Goal: Task Accomplishment & Management: Use online tool/utility

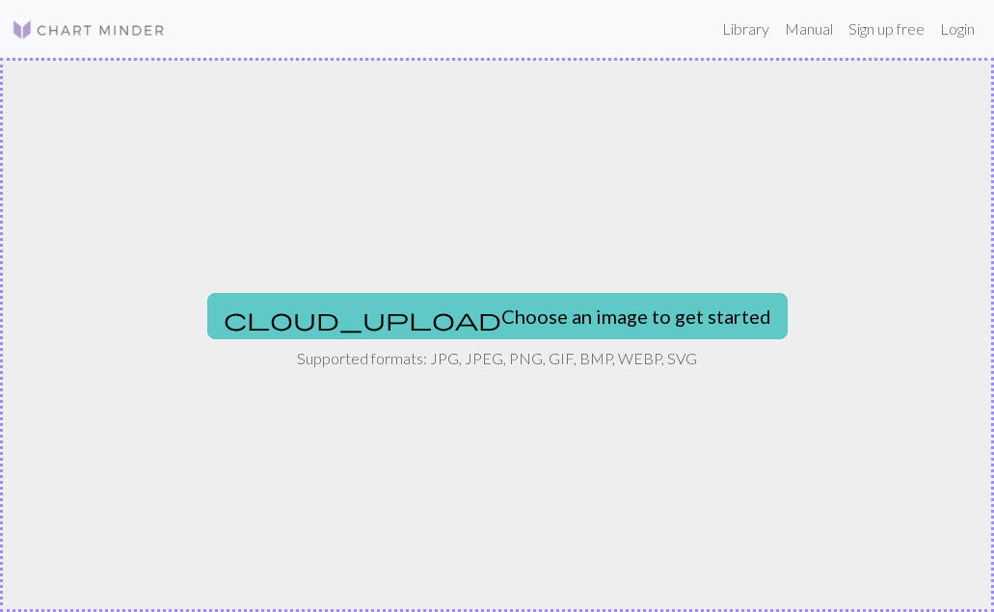
click at [589, 314] on button "cloud_upload Choose an image to get started" at bounding box center [497, 316] width 580 height 46
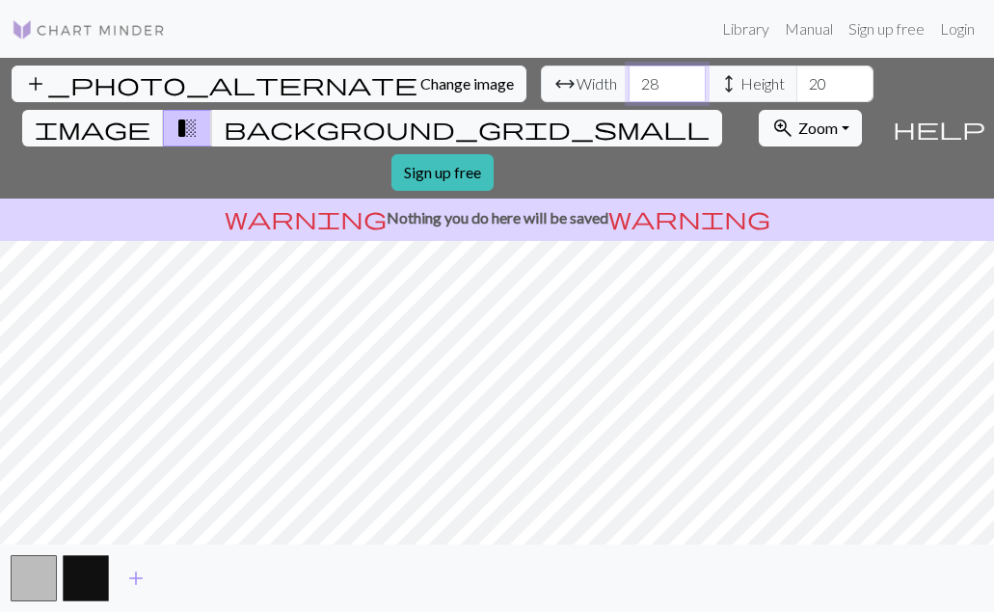
type input "28"
click at [687, 78] on input "28" at bounding box center [666, 84] width 77 height 37
type input "34"
click at [855, 80] on input "34" at bounding box center [834, 84] width 77 height 37
click at [687, 82] on input "69" at bounding box center [666, 84] width 77 height 37
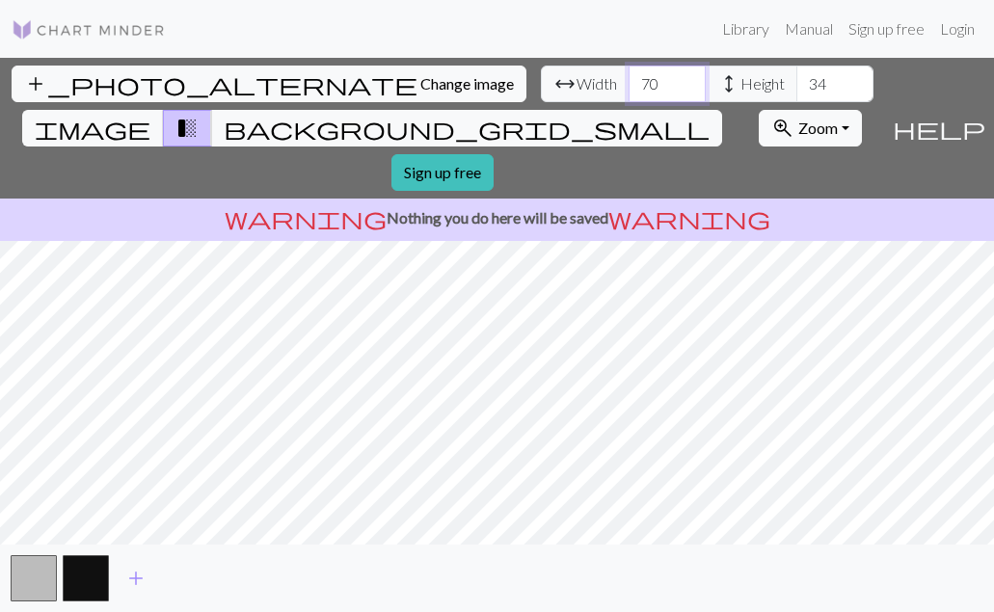
type input "70"
click at [687, 82] on input "70" at bounding box center [666, 84] width 77 height 37
type input "81"
click at [855, 77] on input "81" at bounding box center [834, 84] width 77 height 37
click at [958, 28] on link "Login" at bounding box center [957, 29] width 50 height 39
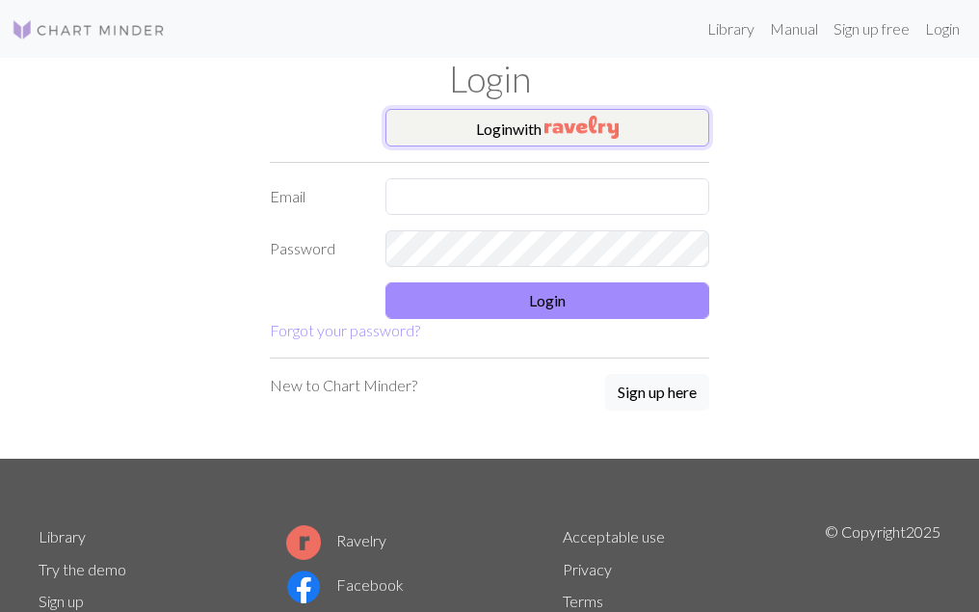
click at [568, 121] on img "button" at bounding box center [582, 127] width 74 height 23
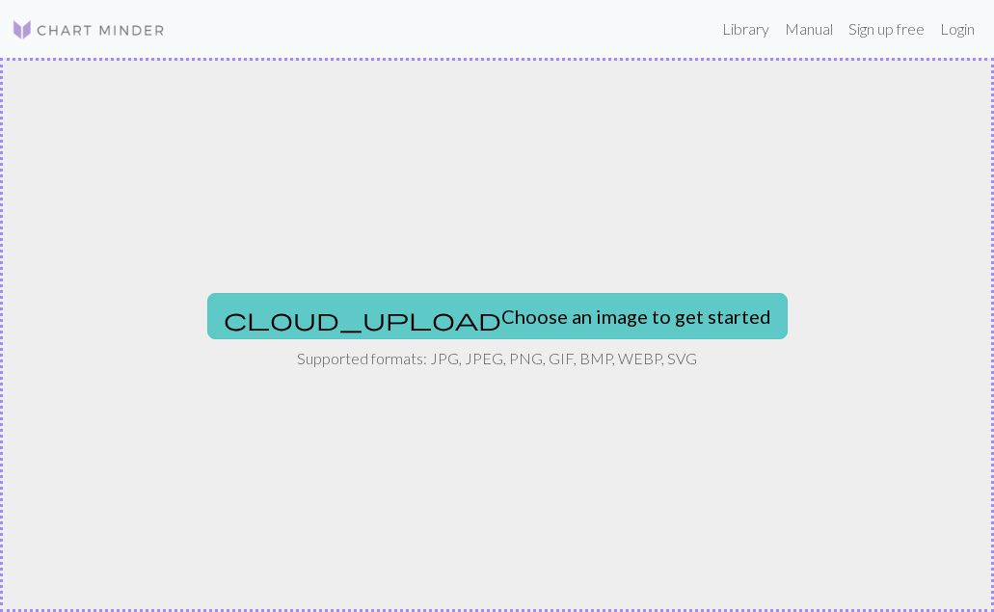
click at [659, 324] on button "cloud_upload Choose an image to get started" at bounding box center [497, 316] width 580 height 46
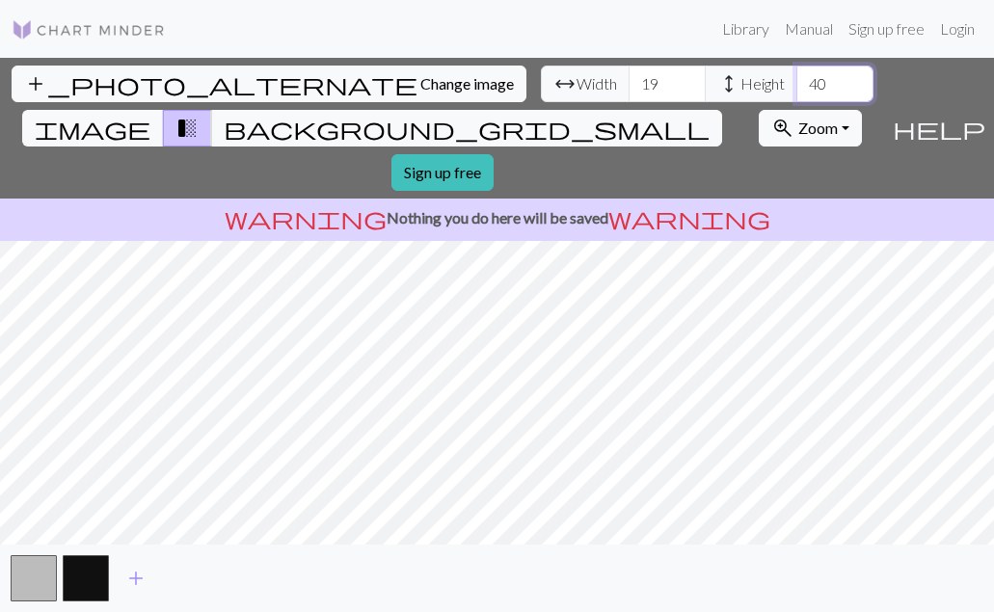
type input "41"
click at [855, 78] on input "41" at bounding box center [834, 84] width 77 height 37
click at [729, 76] on span "height" at bounding box center [728, 83] width 23 height 27
click at [959, 27] on link "Login" at bounding box center [957, 29] width 50 height 39
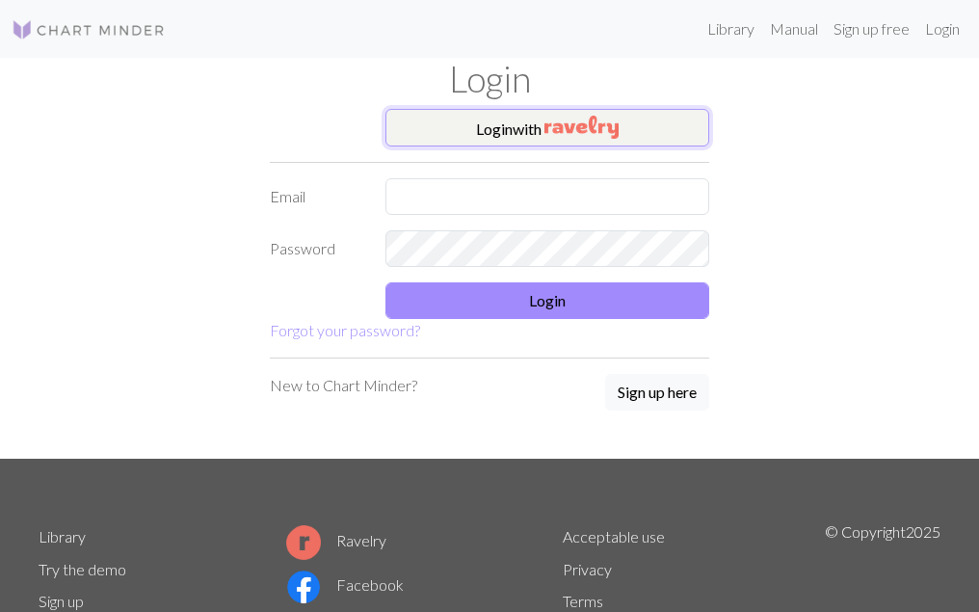
click at [503, 132] on button "Login with" at bounding box center [548, 128] width 324 height 39
click at [572, 127] on img "button" at bounding box center [582, 127] width 74 height 23
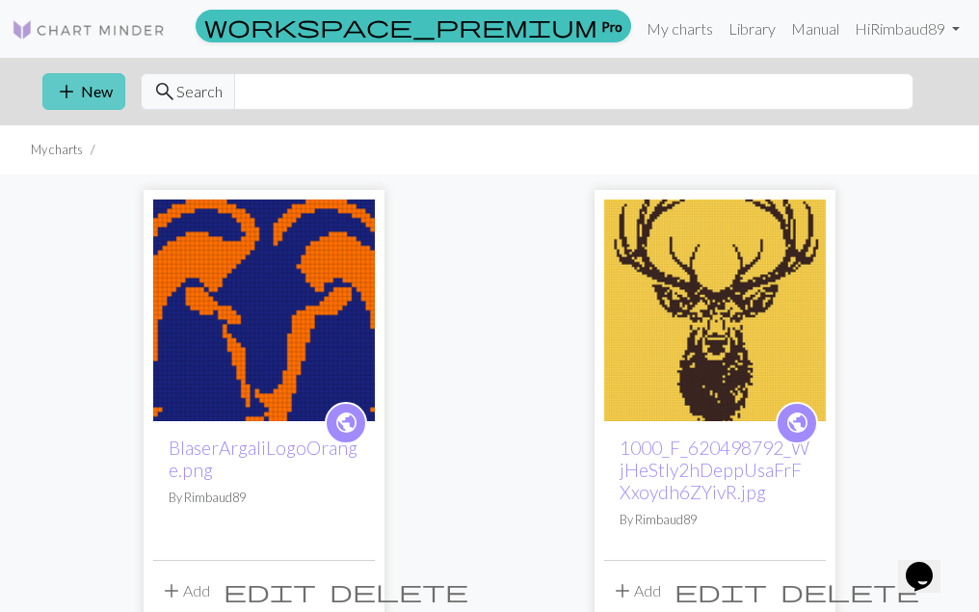
click at [100, 92] on button "add New" at bounding box center [83, 91] width 83 height 37
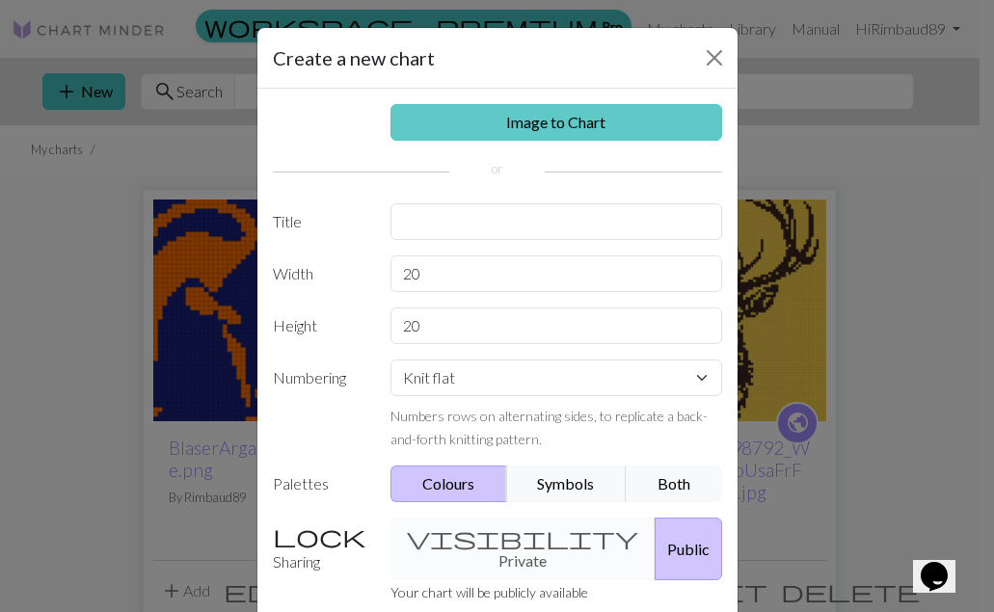
click at [579, 116] on link "Image to Chart" at bounding box center [556, 122] width 332 height 37
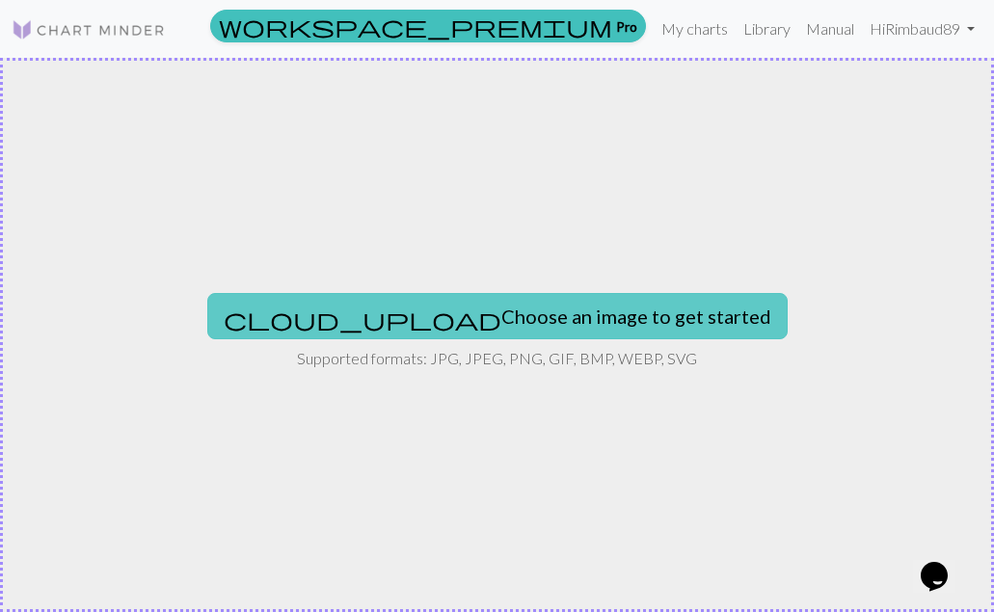
click at [604, 311] on button "cloud_upload Choose an image to get started" at bounding box center [497, 316] width 580 height 46
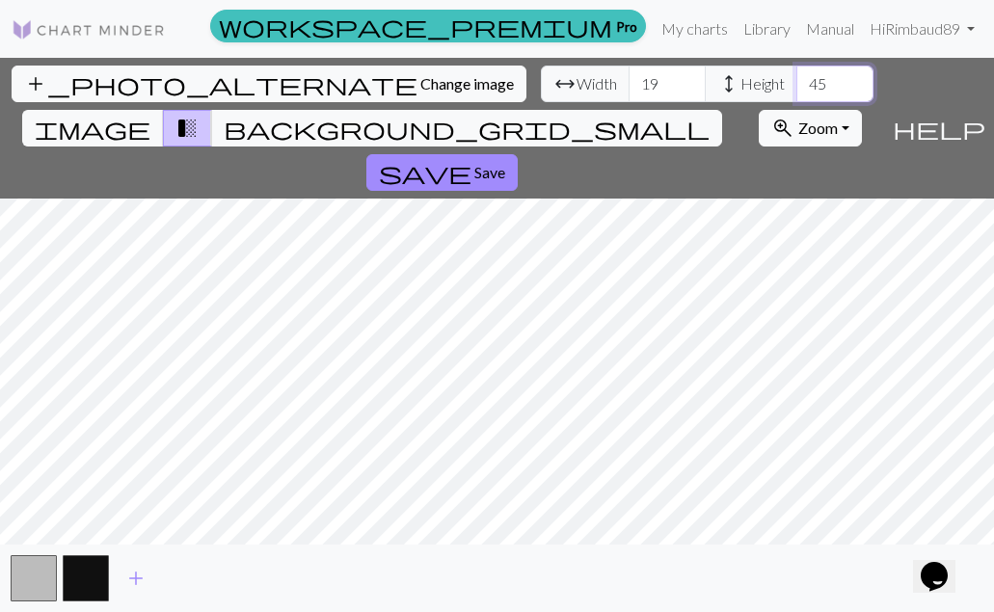
click at [853, 79] on input "45" at bounding box center [834, 84] width 77 height 37
click at [853, 79] on input "52" at bounding box center [834, 84] width 77 height 37
click at [853, 79] on input "53" at bounding box center [834, 84] width 77 height 37
click at [853, 79] on input "54" at bounding box center [834, 84] width 77 height 37
click at [853, 79] on input "55" at bounding box center [834, 84] width 77 height 37
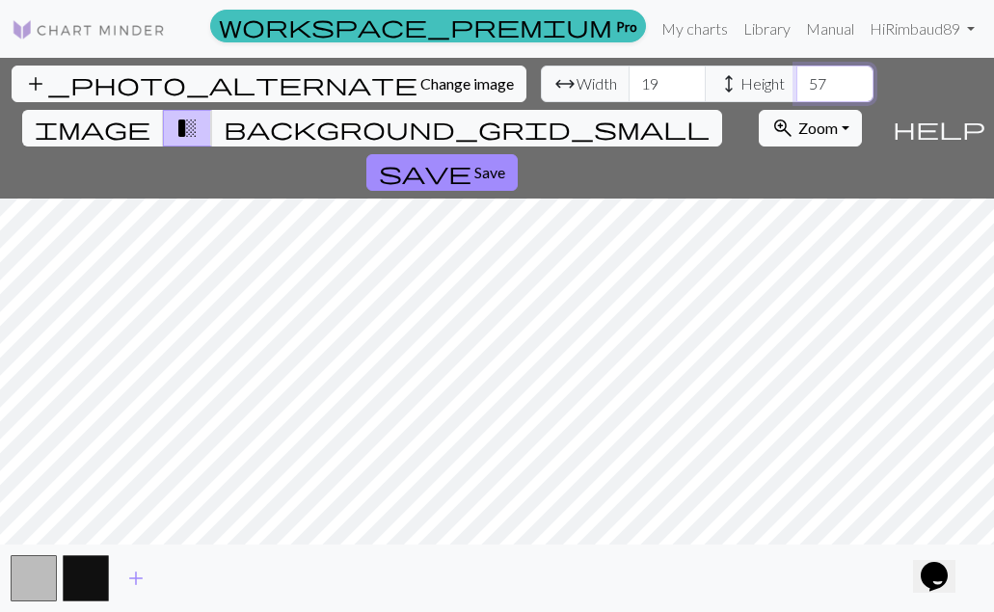
click at [853, 79] on input "57" at bounding box center [834, 84] width 77 height 37
click at [853, 79] on input "58" at bounding box center [834, 84] width 77 height 37
click at [853, 79] on input "59" at bounding box center [834, 84] width 77 height 37
click at [853, 79] on input "60" at bounding box center [834, 84] width 77 height 37
type input "61"
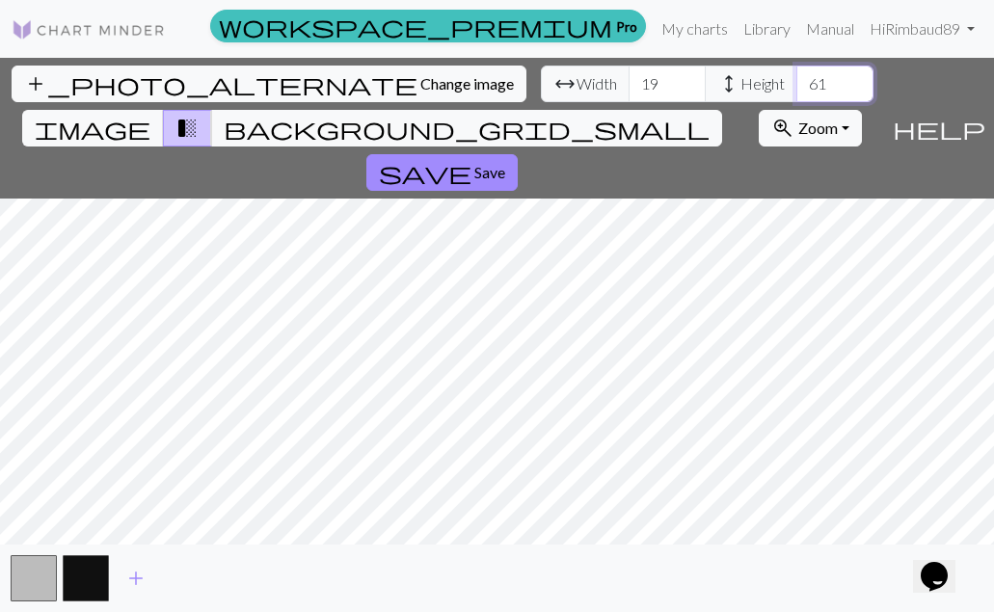
click at [853, 82] on input "61" at bounding box center [834, 84] width 77 height 37
click at [685, 81] on input "50" at bounding box center [666, 84] width 77 height 37
click at [685, 81] on input "52" at bounding box center [666, 84] width 77 height 37
click at [685, 81] on input "63" at bounding box center [666, 84] width 77 height 37
click at [685, 81] on input "71" at bounding box center [666, 84] width 77 height 37
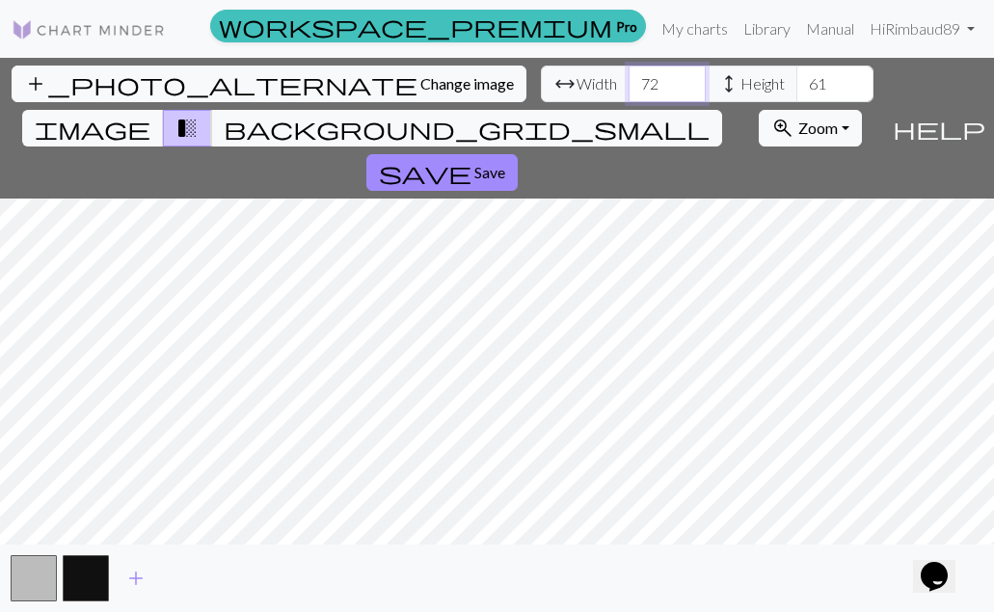
type input "72"
click at [685, 81] on input "72" at bounding box center [666, 84] width 77 height 37
click at [426, 173] on span "save" at bounding box center [425, 172] width 93 height 27
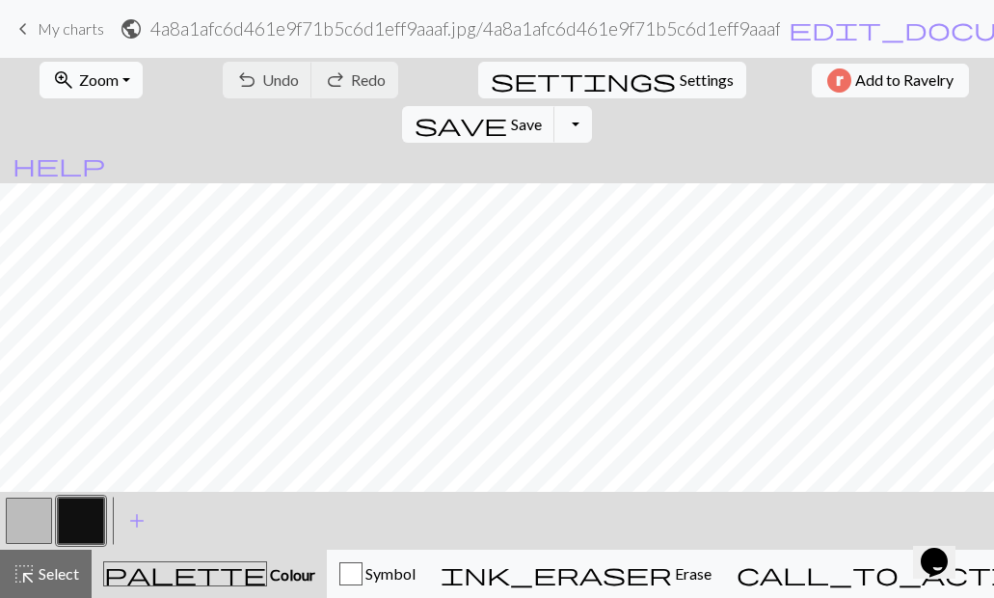
click at [103, 81] on span "Zoom" at bounding box center [99, 79] width 40 height 18
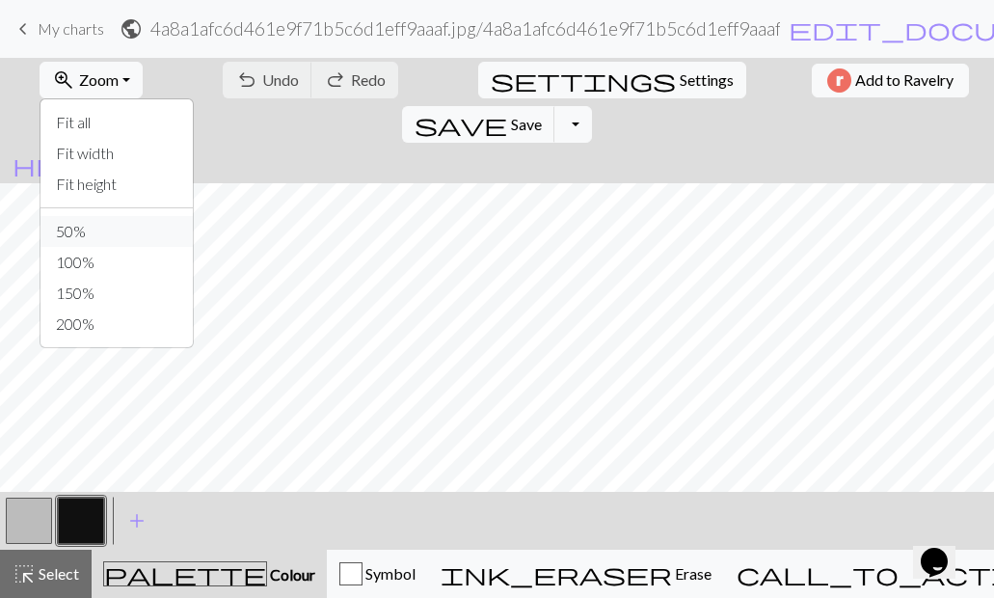
click at [94, 224] on button "50%" at bounding box center [116, 231] width 152 height 31
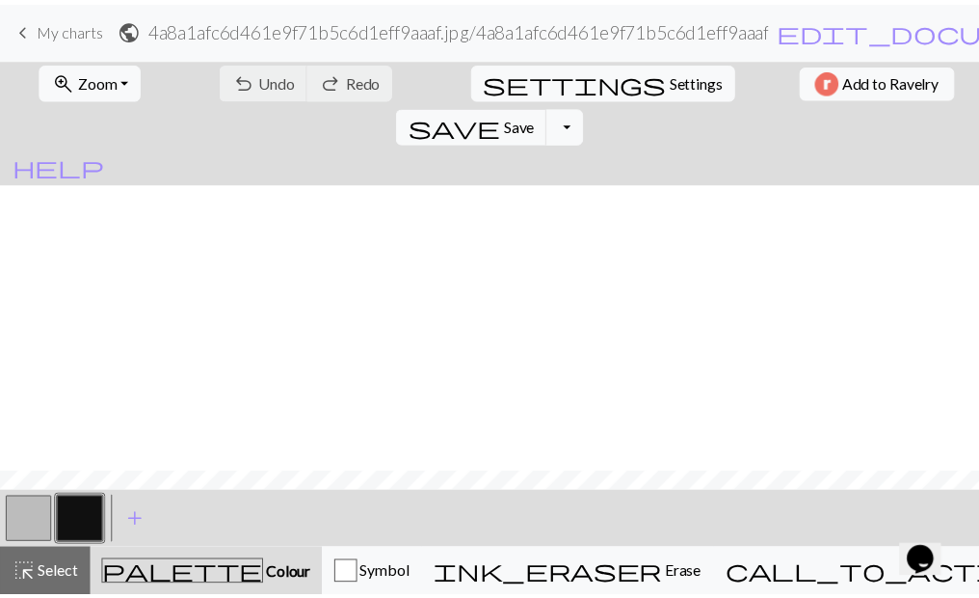
scroll to position [289, 0]
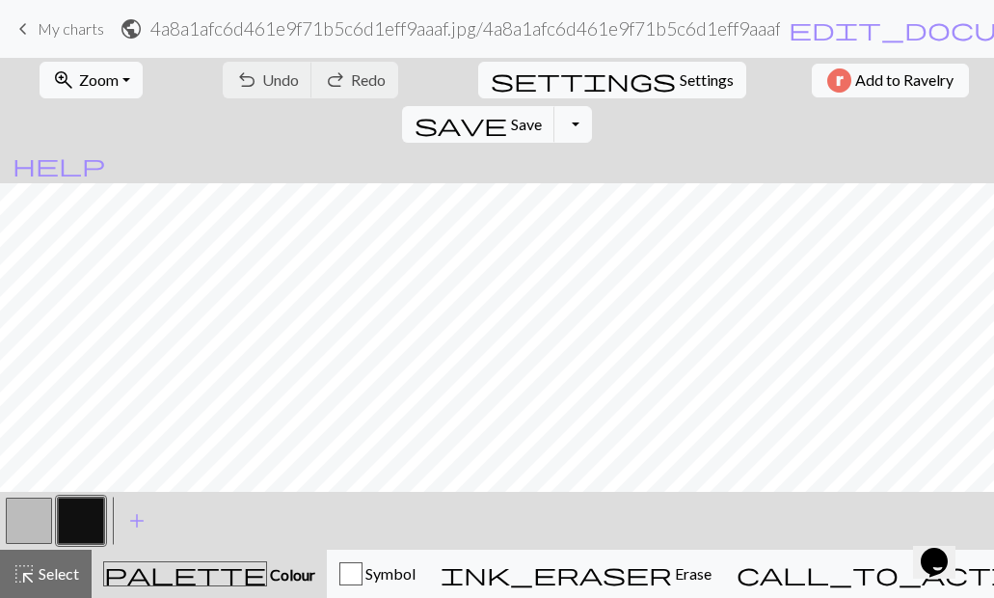
click at [65, 18] on link "keyboard_arrow_left My charts" at bounding box center [58, 29] width 93 height 33
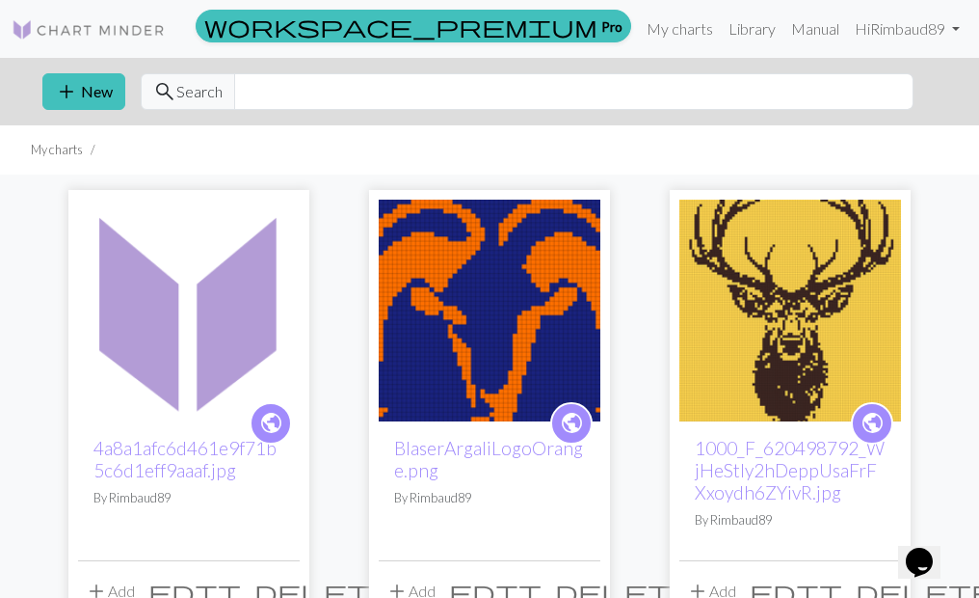
click at [316, 580] on span "delete" at bounding box center [323, 590] width 139 height 27
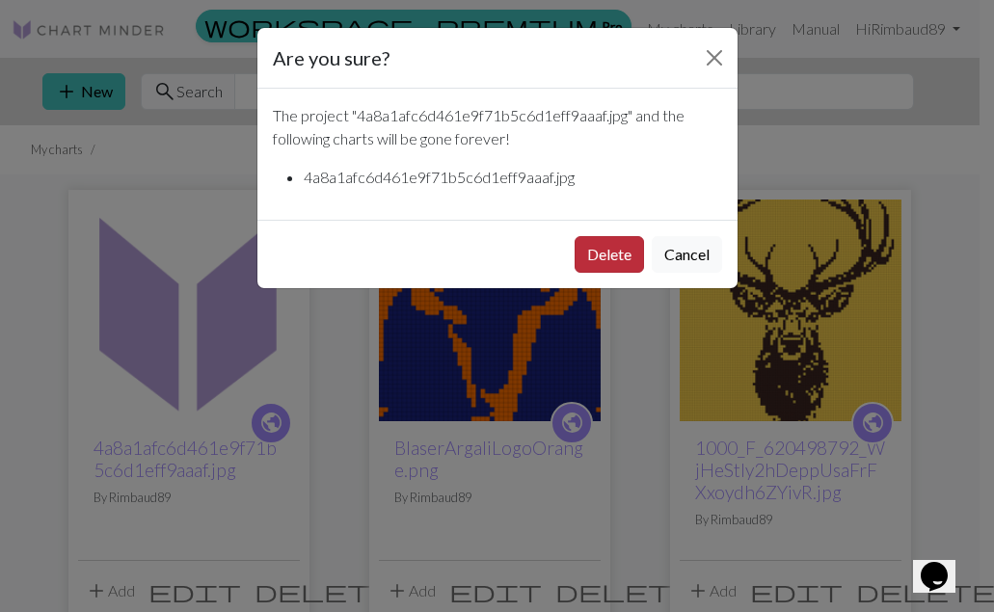
click at [598, 253] on button "Delete" at bounding box center [608, 254] width 69 height 37
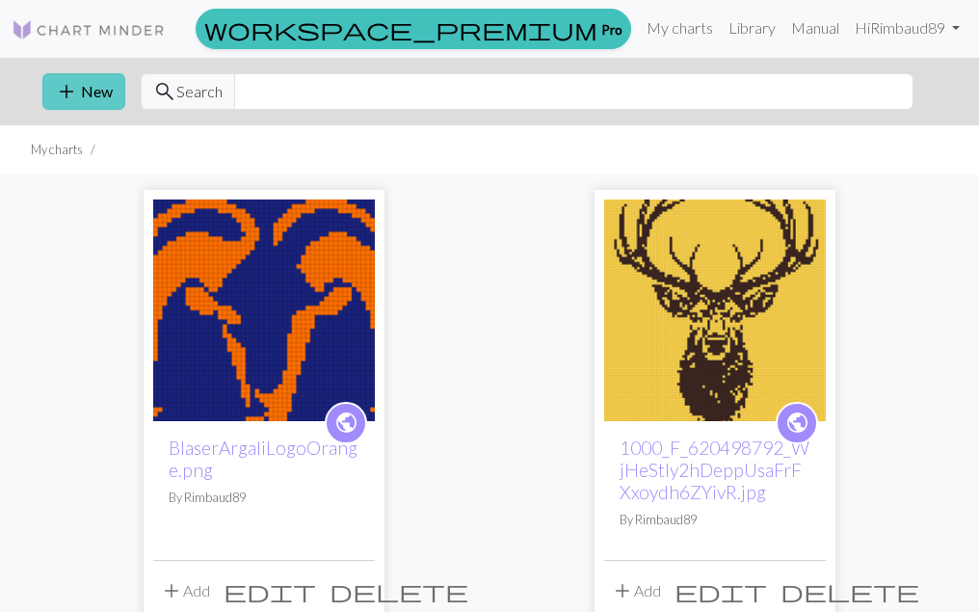
click at [87, 90] on button "add New" at bounding box center [83, 91] width 83 height 37
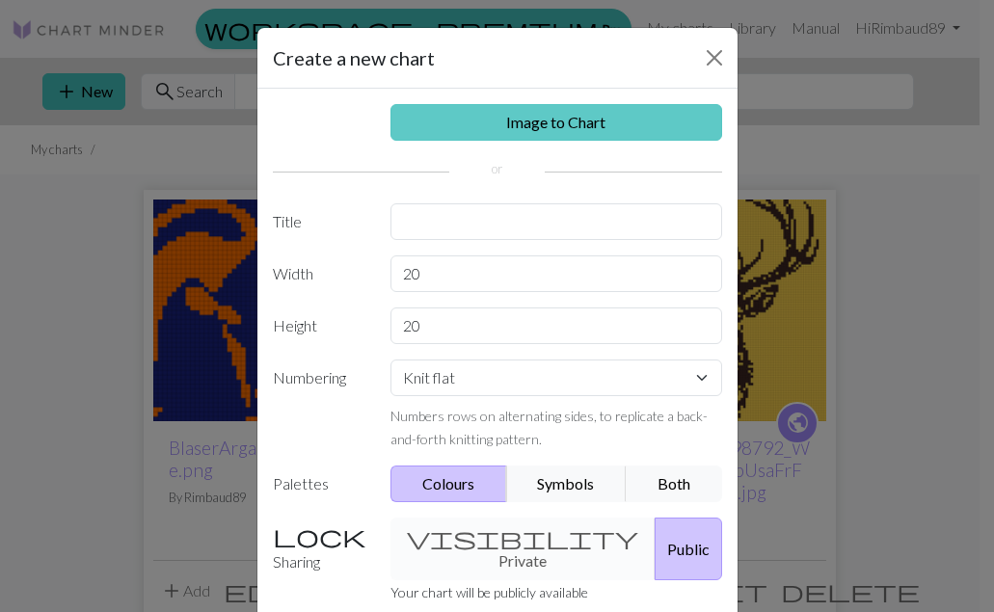
click at [563, 105] on link "Image to Chart" at bounding box center [556, 122] width 332 height 37
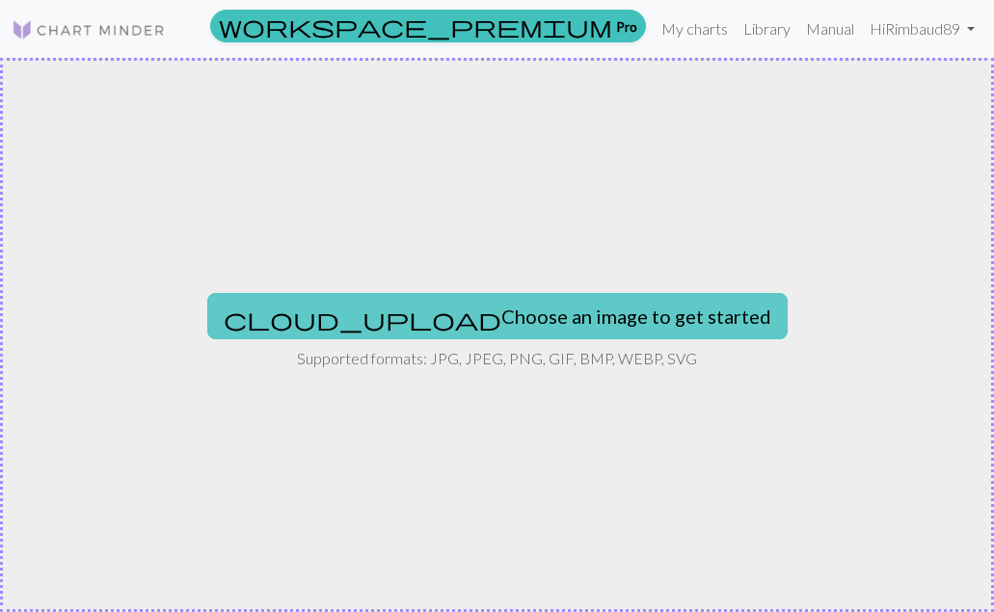
click at [574, 307] on button "cloud_upload Choose an image to get started" at bounding box center [497, 316] width 580 height 46
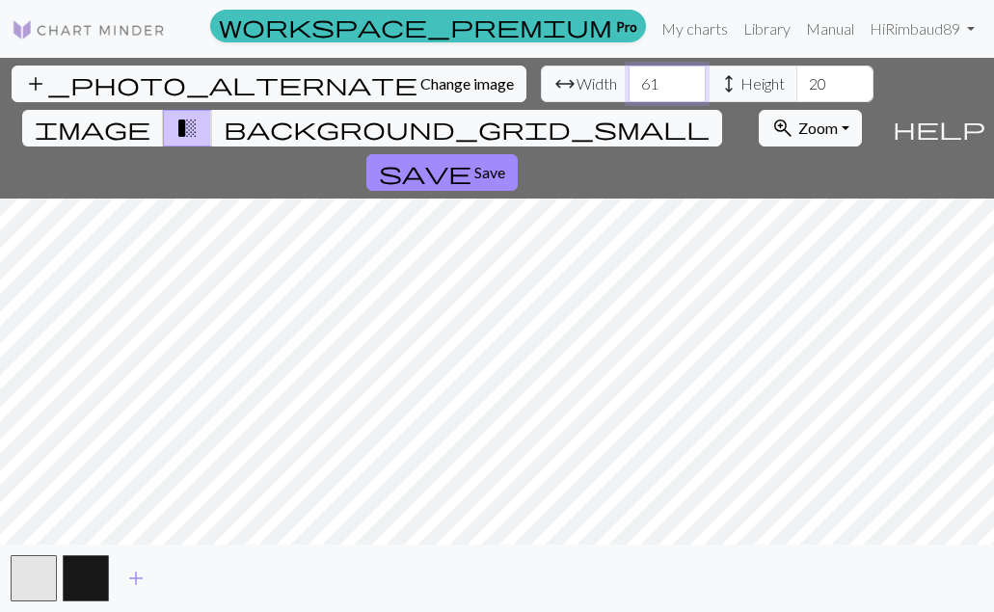
click at [684, 82] on input "61" at bounding box center [666, 84] width 77 height 37
type input "75"
click at [684, 82] on input "75" at bounding box center [666, 84] width 77 height 37
click at [854, 80] on input "58" at bounding box center [834, 84] width 77 height 37
click at [854, 80] on input "63" at bounding box center [834, 84] width 77 height 37
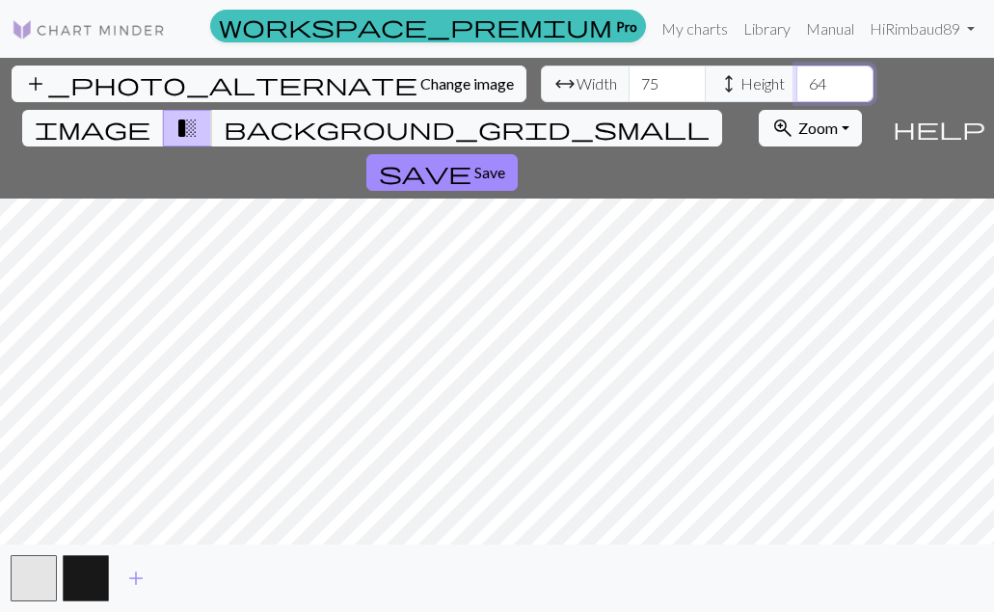
click at [854, 79] on input "64" at bounding box center [834, 84] width 77 height 37
click at [854, 78] on input "65" at bounding box center [834, 84] width 77 height 37
type input "66"
click at [855, 77] on input "66" at bounding box center [834, 84] width 77 height 37
click at [429, 170] on span "save" at bounding box center [425, 172] width 93 height 27
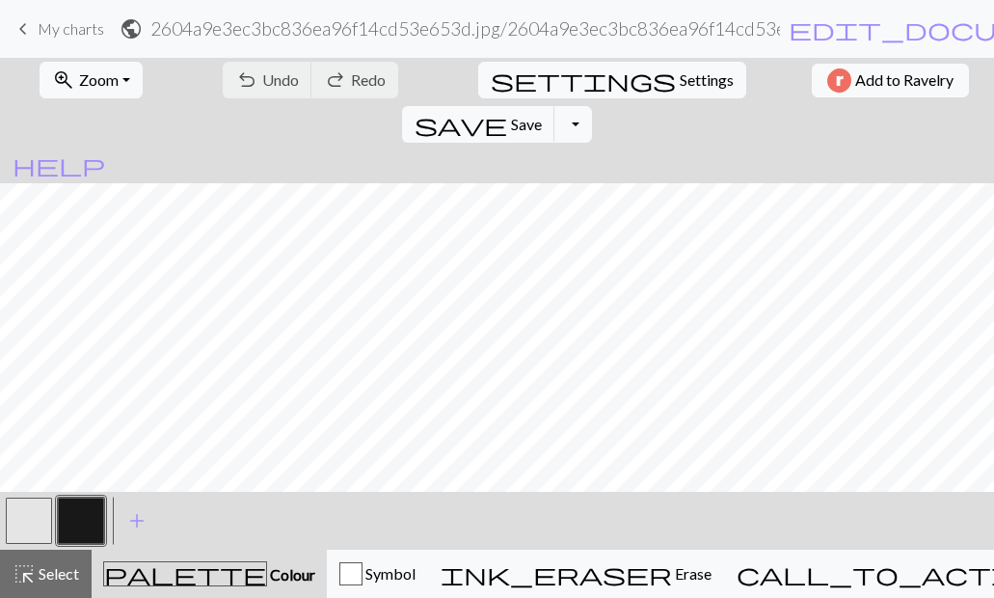
click at [86, 515] on button "button" at bounding box center [81, 520] width 46 height 46
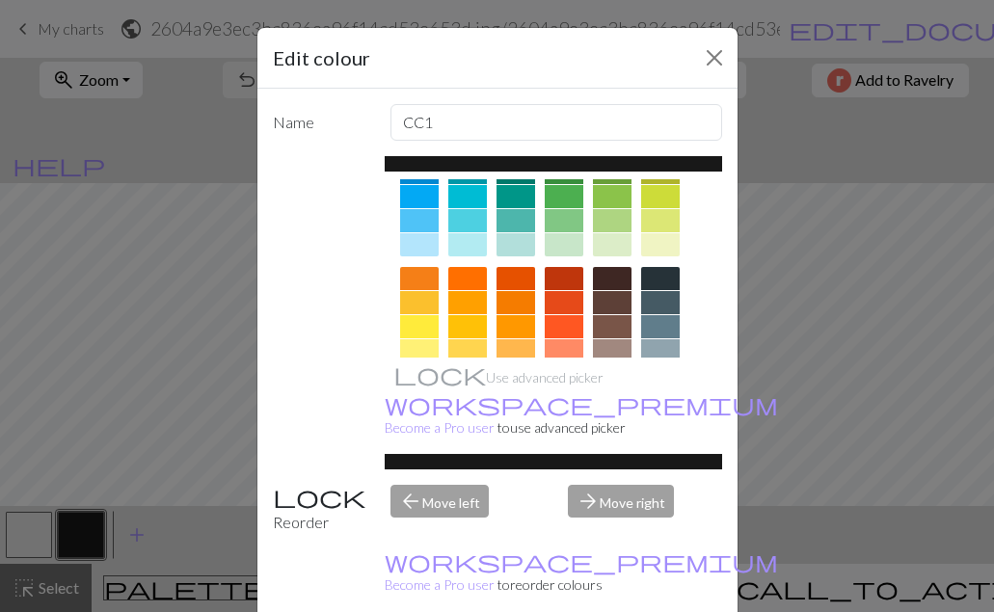
scroll to position [193, 0]
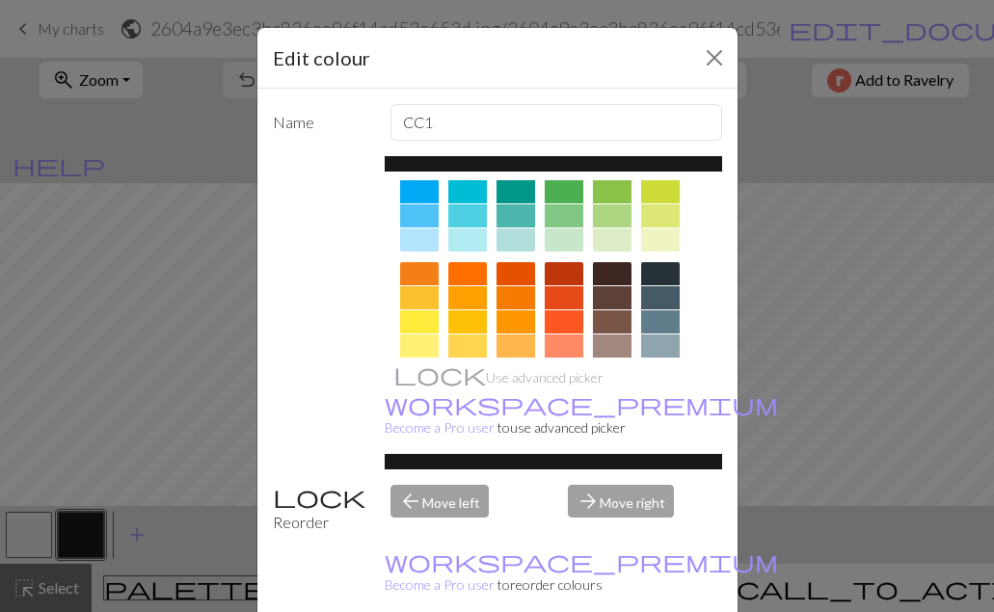
click at [608, 292] on div at bounding box center [612, 297] width 39 height 23
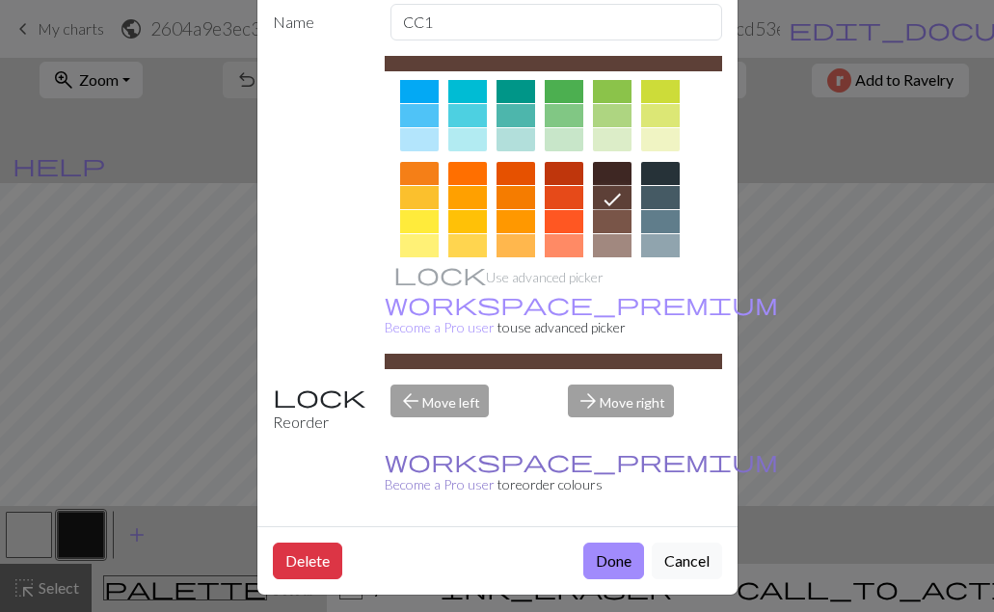
scroll to position [110, 0]
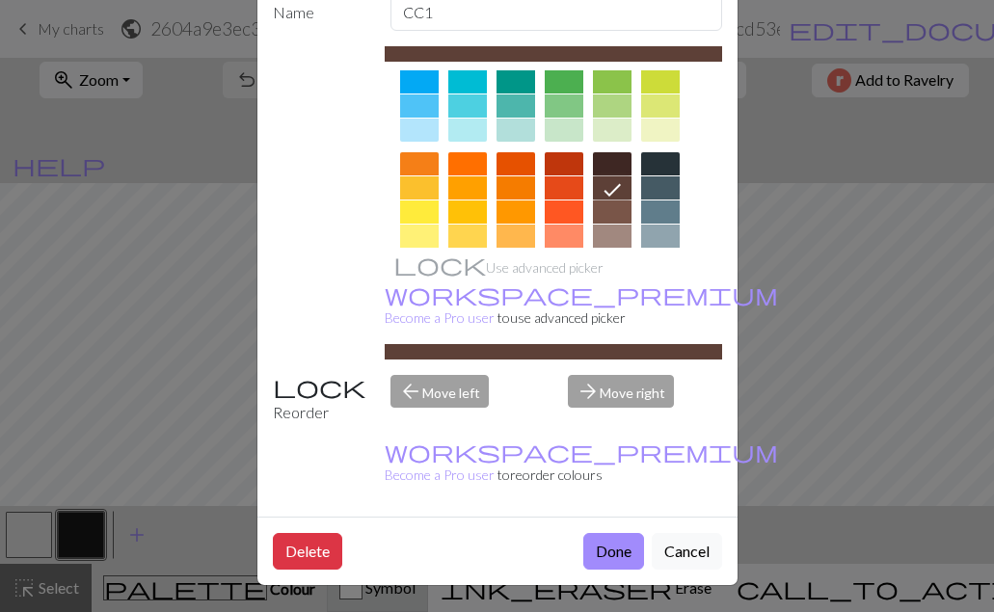
drag, startPoint x: 598, startPoint y: 555, endPoint x: 335, endPoint y: 577, distance: 263.1
click at [597, 555] on button "Done" at bounding box center [613, 551] width 61 height 37
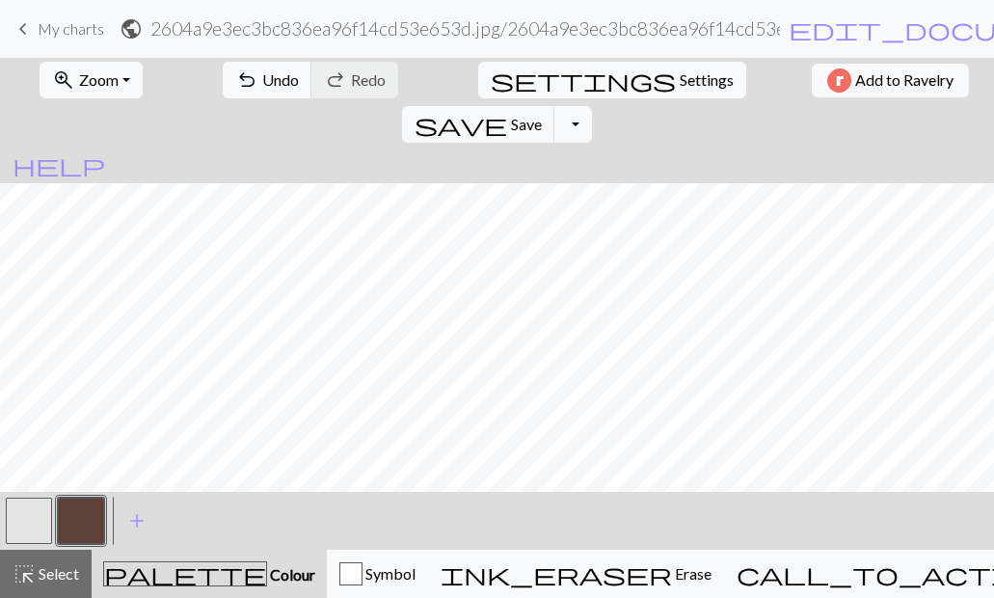
click at [26, 512] on button "button" at bounding box center [29, 520] width 46 height 46
click at [17, 523] on button "button" at bounding box center [29, 520] width 46 height 46
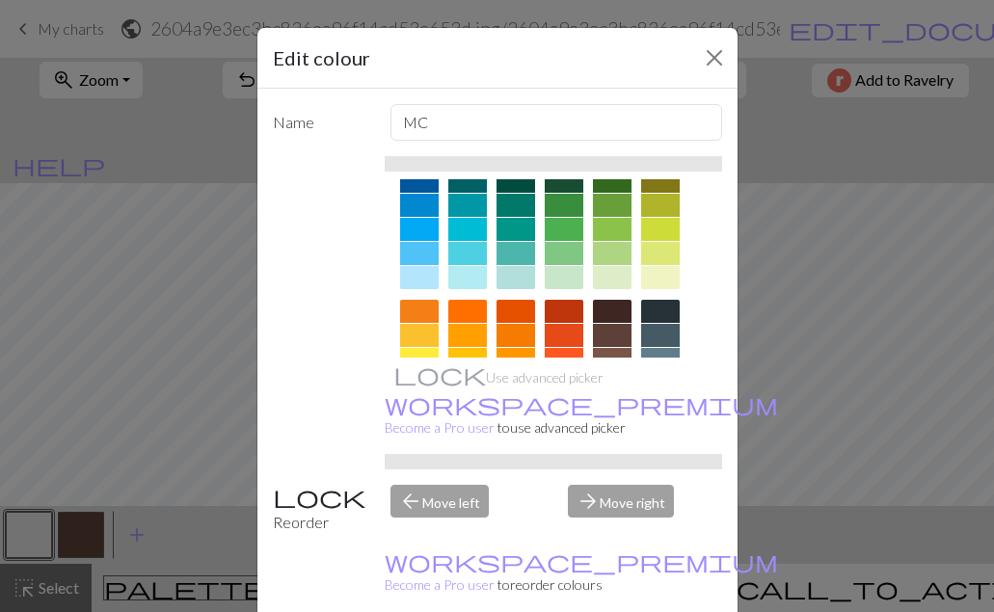
scroll to position [193, 0]
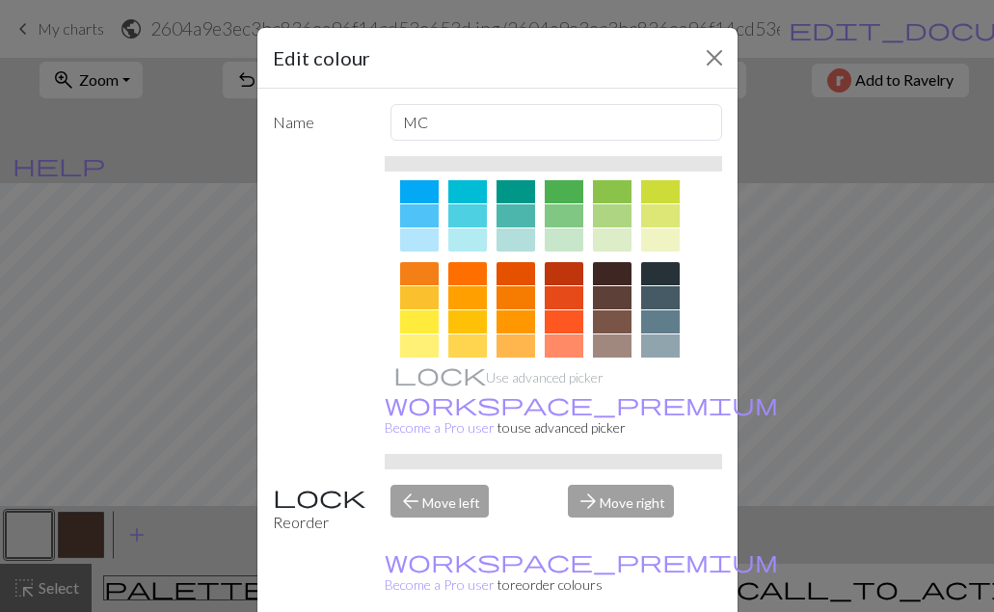
click at [513, 295] on div at bounding box center [515, 297] width 39 height 23
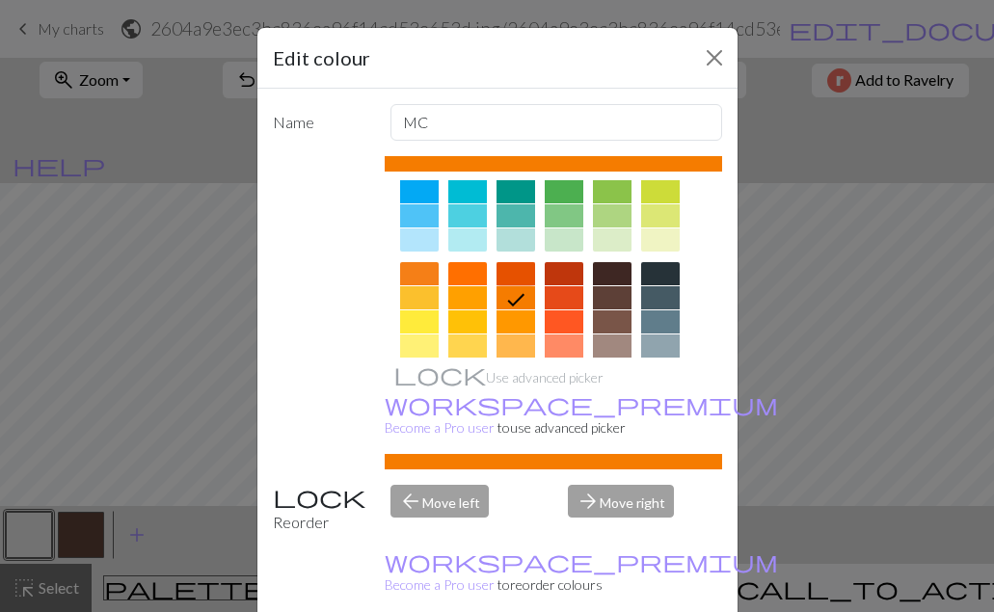
click at [506, 268] on div at bounding box center [515, 273] width 39 height 23
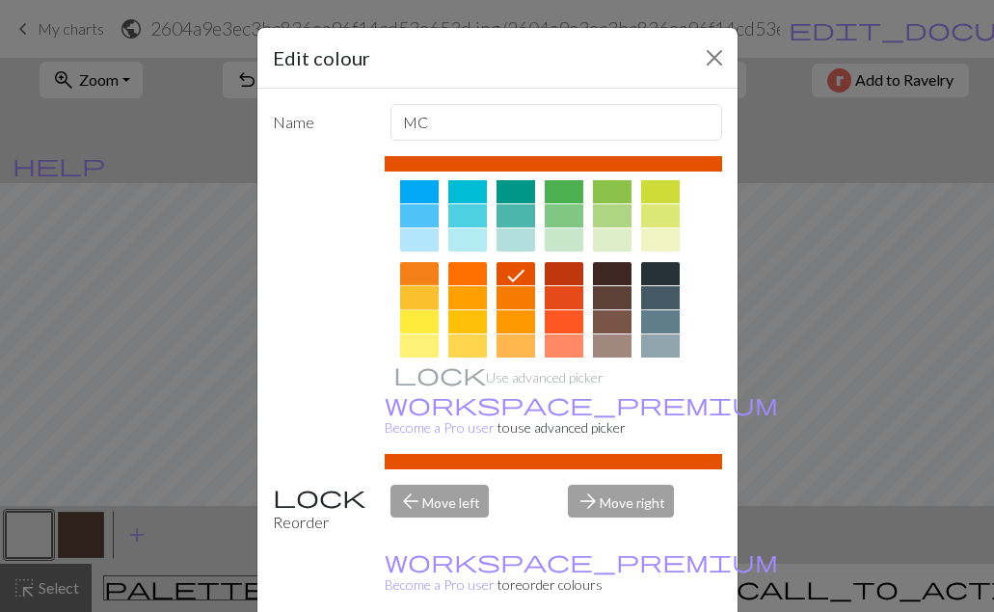
click at [429, 291] on div at bounding box center [419, 297] width 39 height 23
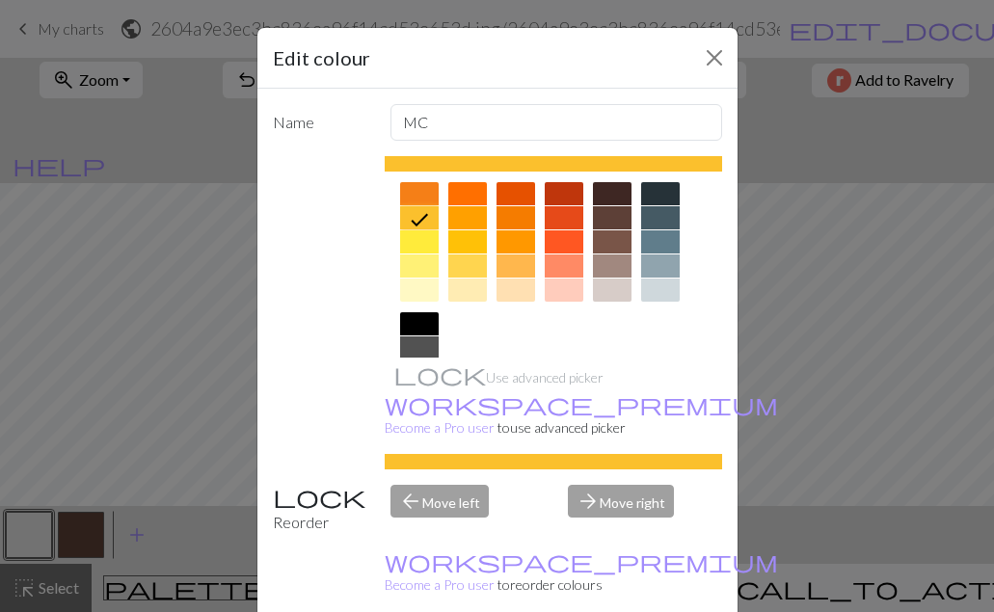
scroll to position [273, 0]
click at [465, 239] on div at bounding box center [467, 241] width 39 height 23
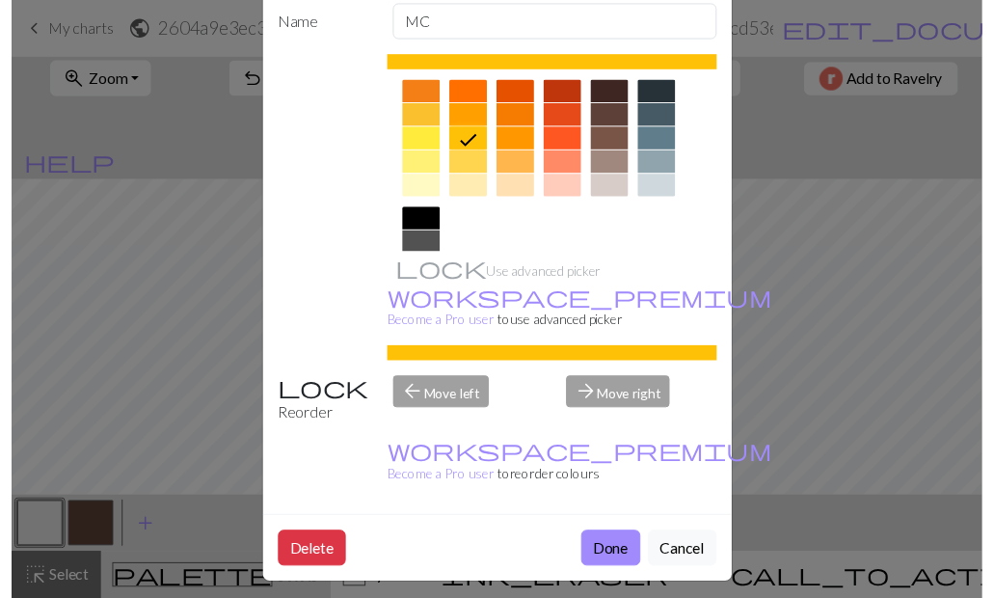
scroll to position [110, 0]
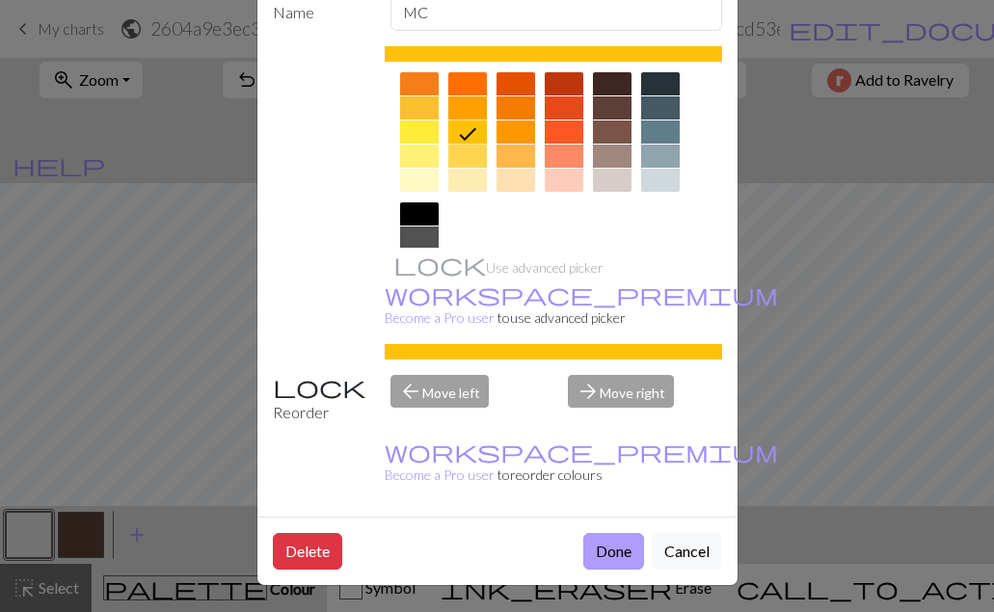
click at [594, 547] on button "Done" at bounding box center [613, 551] width 61 height 37
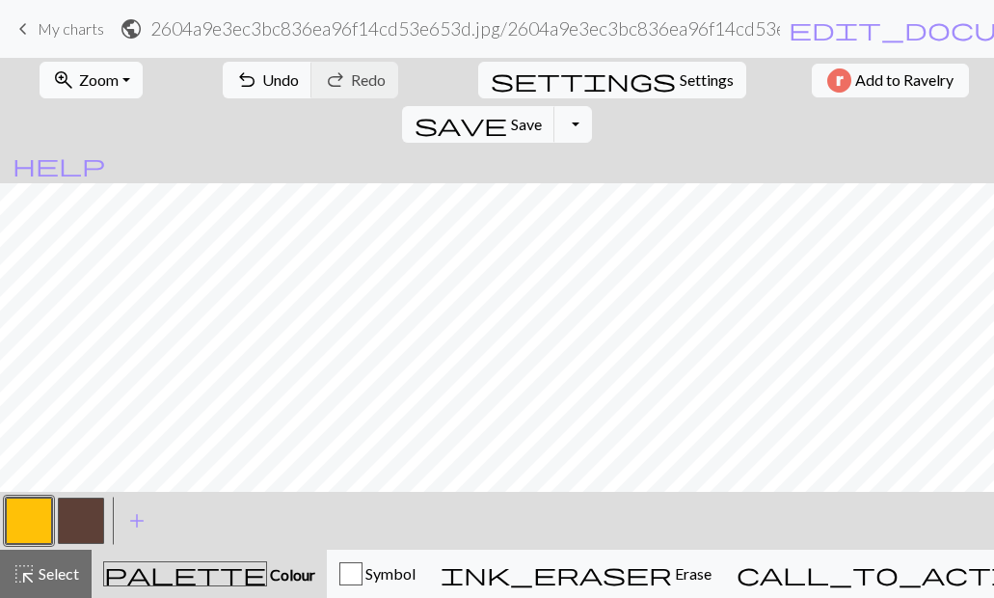
click at [118, 73] on span "Zoom" at bounding box center [99, 79] width 40 height 18
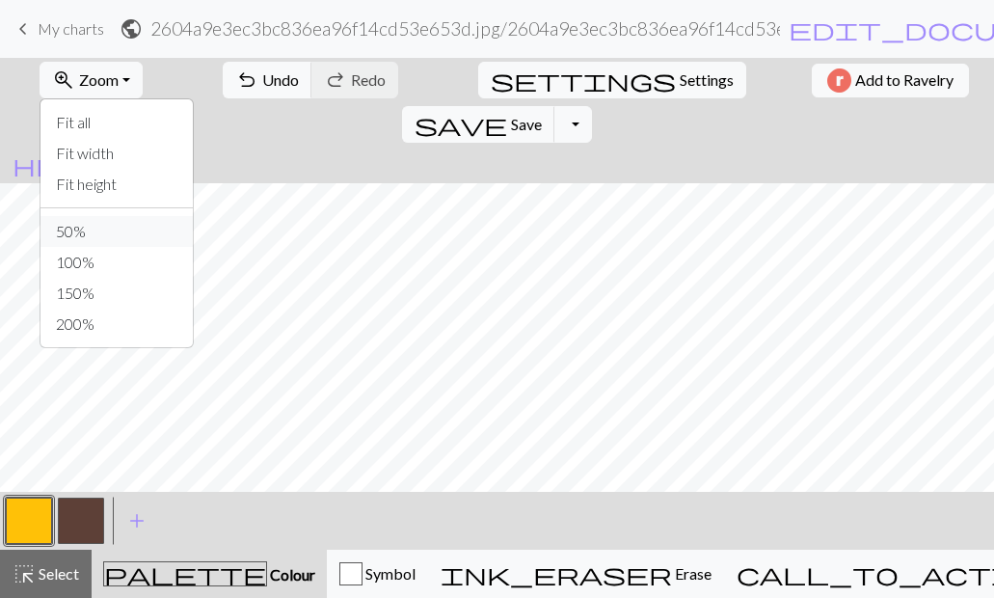
click at [101, 233] on button "50%" at bounding box center [116, 231] width 152 height 31
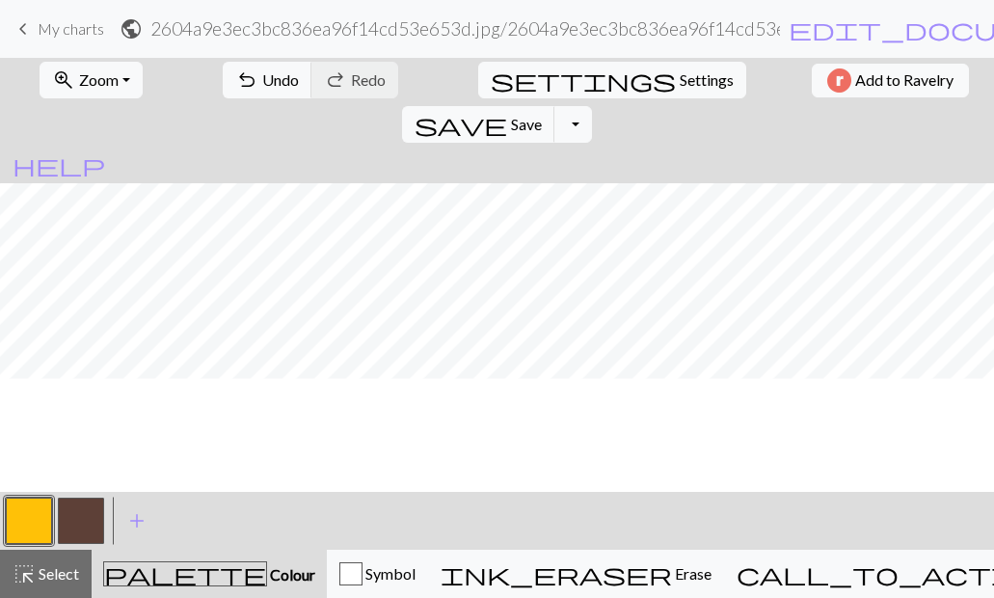
scroll to position [0, 0]
click at [518, 125] on span "Save" at bounding box center [526, 124] width 31 height 18
click at [579, 123] on button "Toggle Dropdown" at bounding box center [572, 124] width 37 height 37
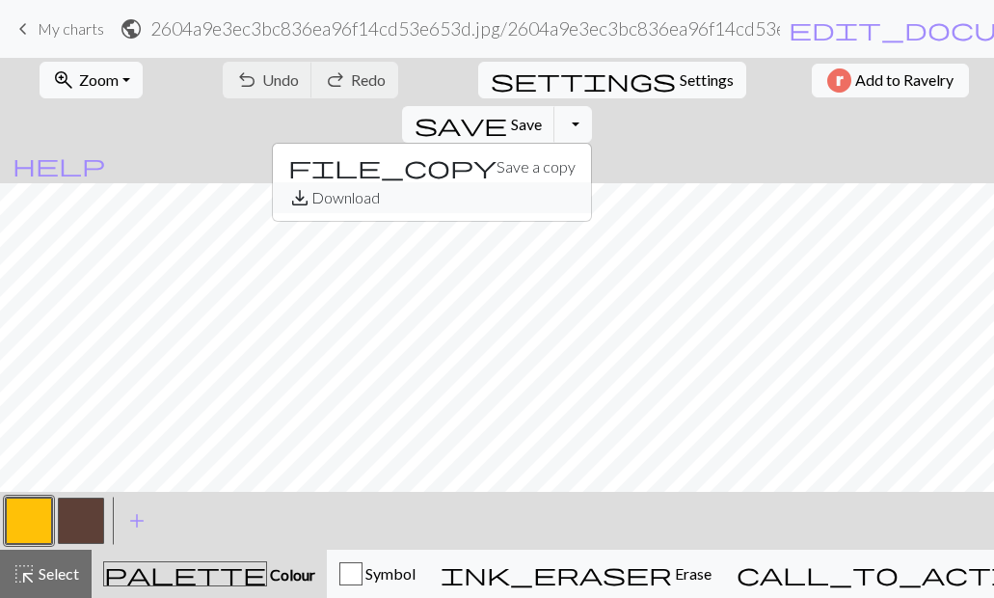
click at [357, 204] on button "save_alt Download" at bounding box center [432, 197] width 318 height 31
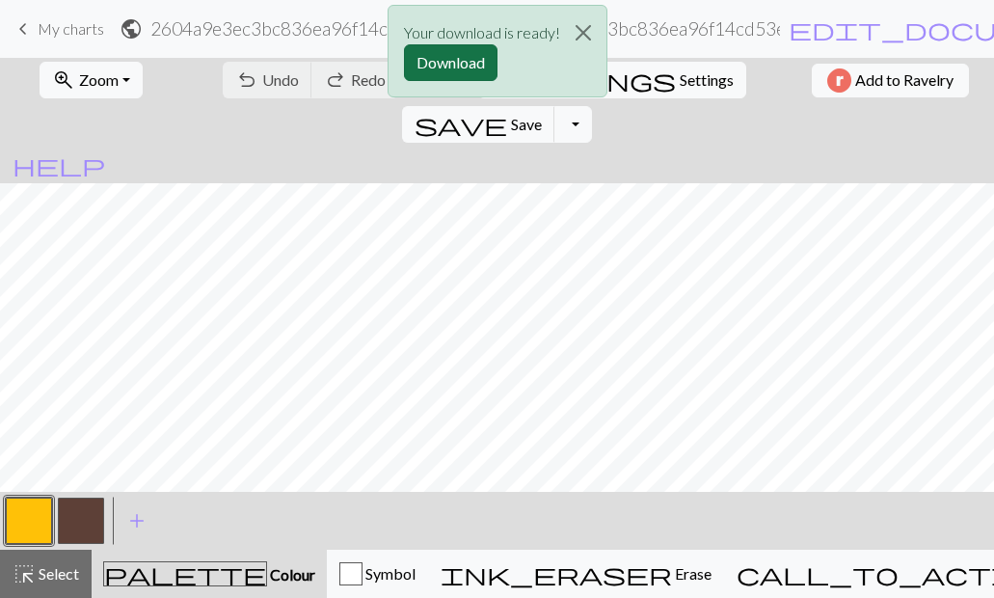
click at [467, 58] on button "Download" at bounding box center [450, 62] width 93 height 37
